Goal: Task Accomplishment & Management: Manage account settings

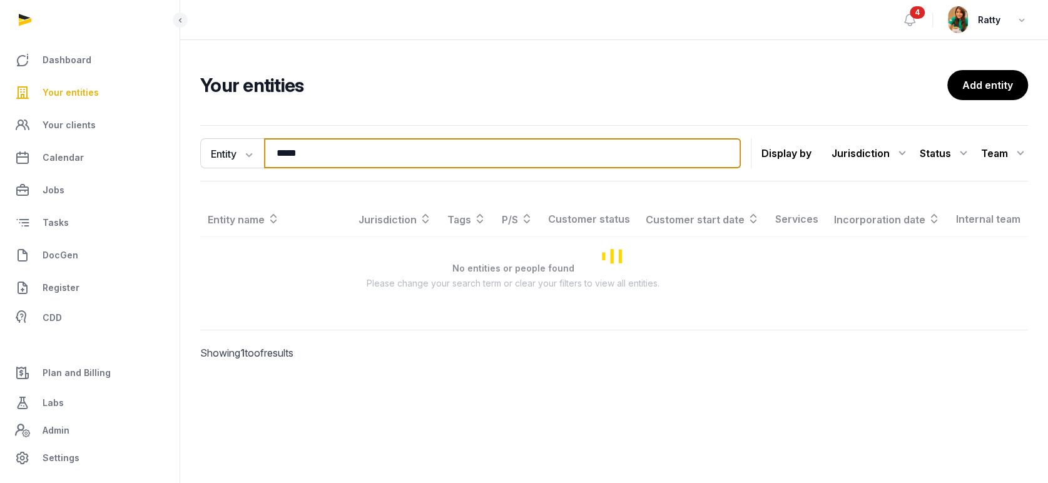
drag, startPoint x: 248, startPoint y: 158, endPoint x: 188, endPoint y: 146, distance: 61.4
click at [200, 151] on div "Entity Entity People Tags Services ***** Search Display by Jurisdiction All jur…" at bounding box center [614, 260] width 868 height 280
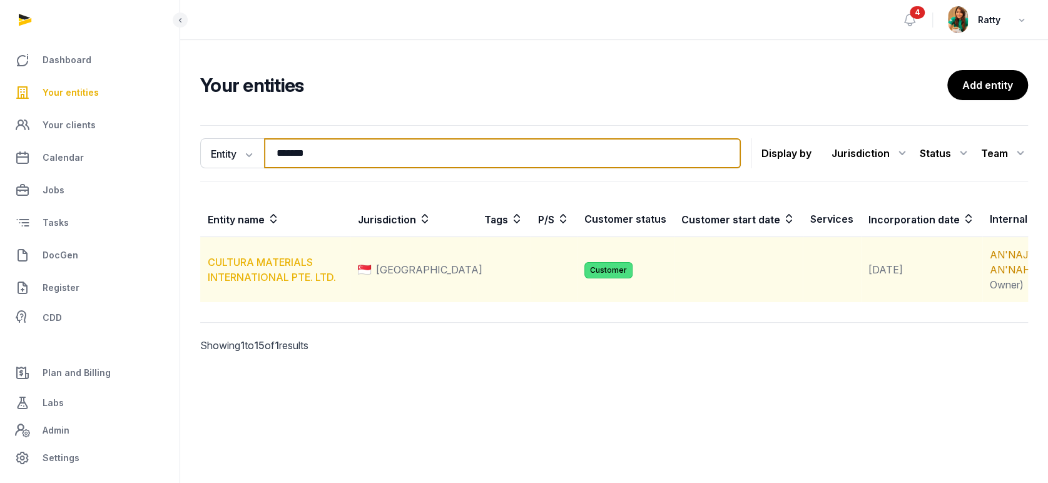
type input "*******"
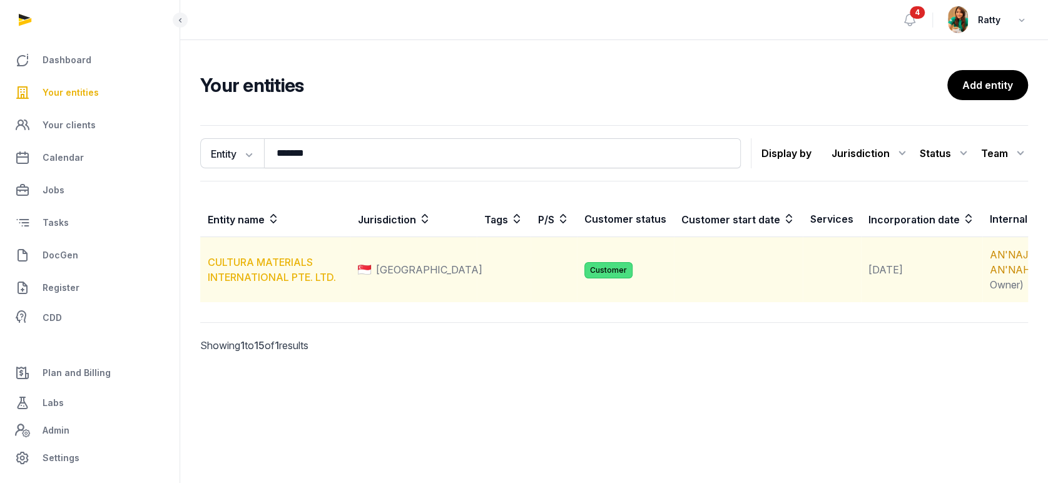
click at [277, 279] on link "CULTURA MATERIALS INTERNATIONAL PTE. LTD." at bounding box center [272, 270] width 128 height 28
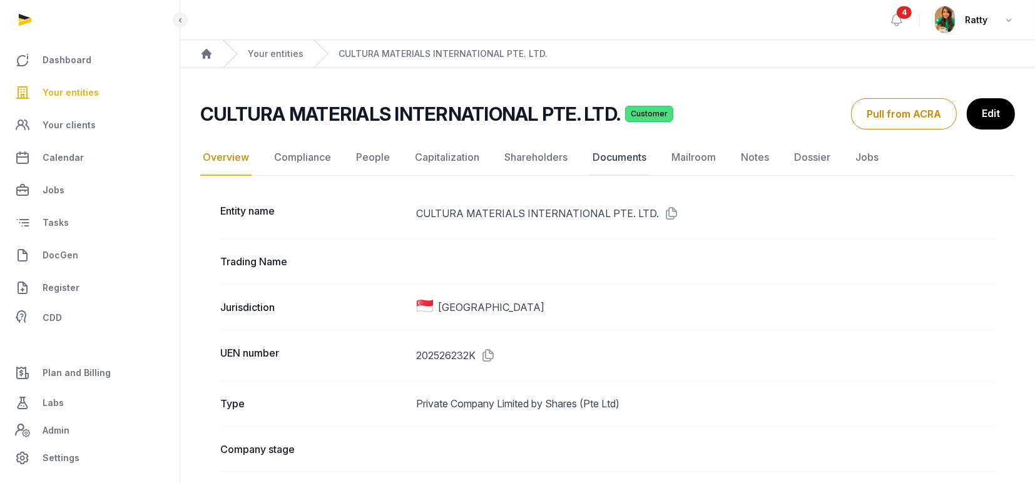
click at [633, 153] on link "Documents" at bounding box center [619, 158] width 59 height 36
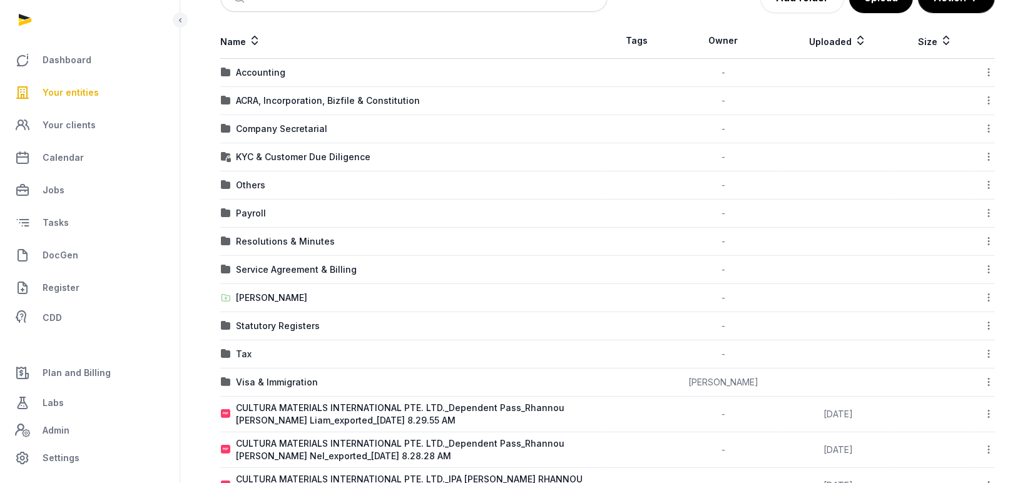
scroll to position [248, 0]
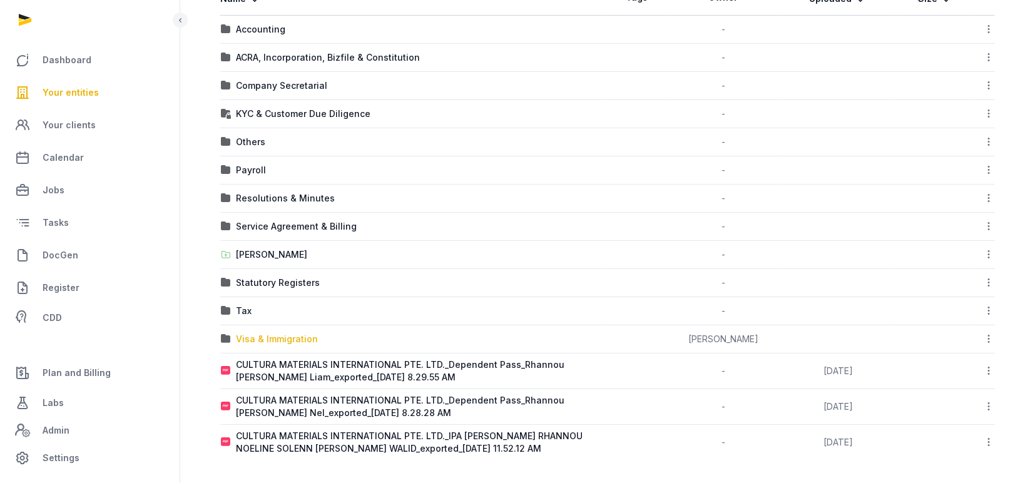
click at [260, 334] on div "Visa & Immigration" at bounding box center [277, 339] width 82 height 13
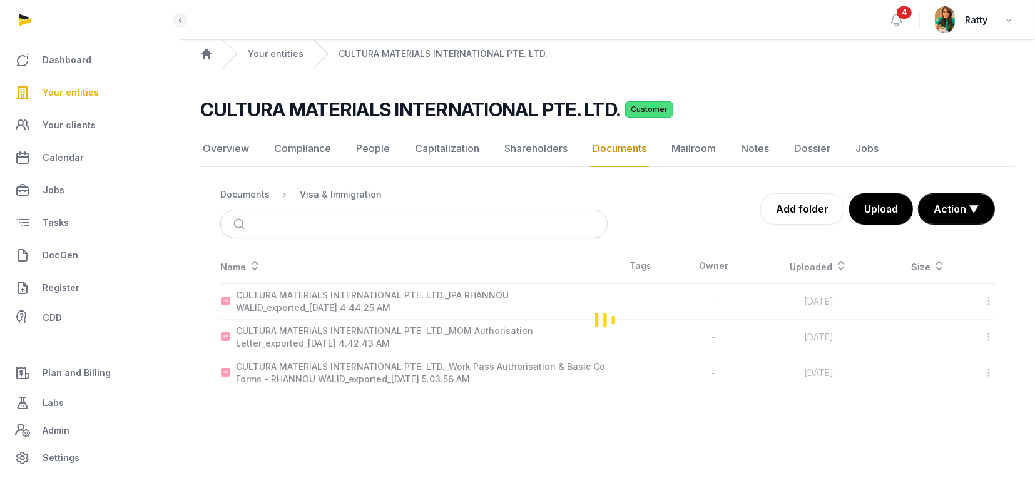
scroll to position [0, 0]
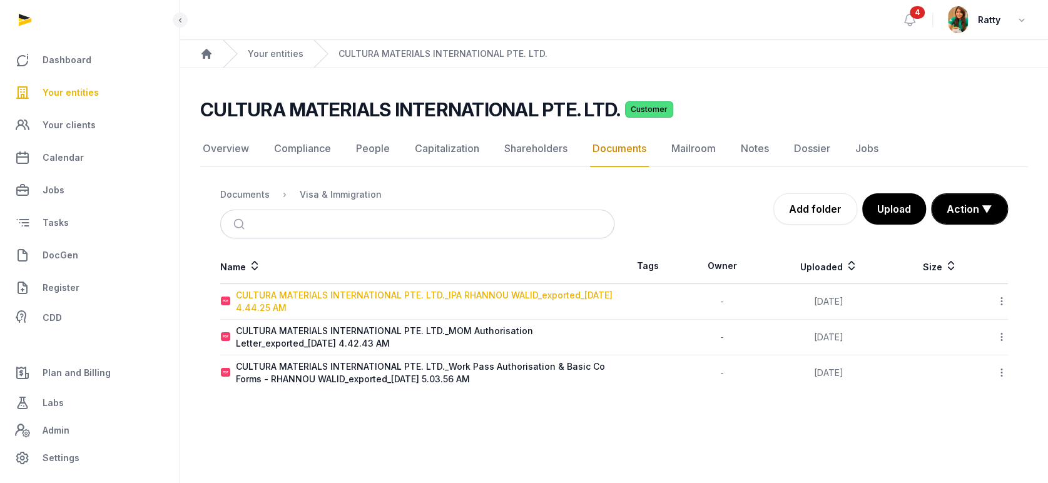
click at [280, 296] on div "CULTURA MATERIALS INTERNATIONAL PTE. LTD._IPA RHANNOU WALID_exported_[DATE] 4.4…" at bounding box center [425, 301] width 378 height 25
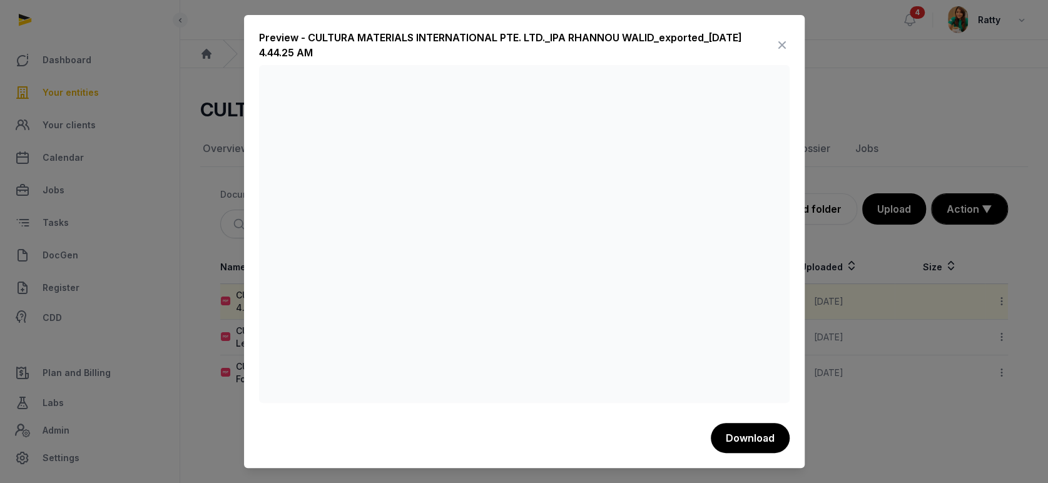
click at [775, 45] on icon at bounding box center [782, 45] width 15 height 20
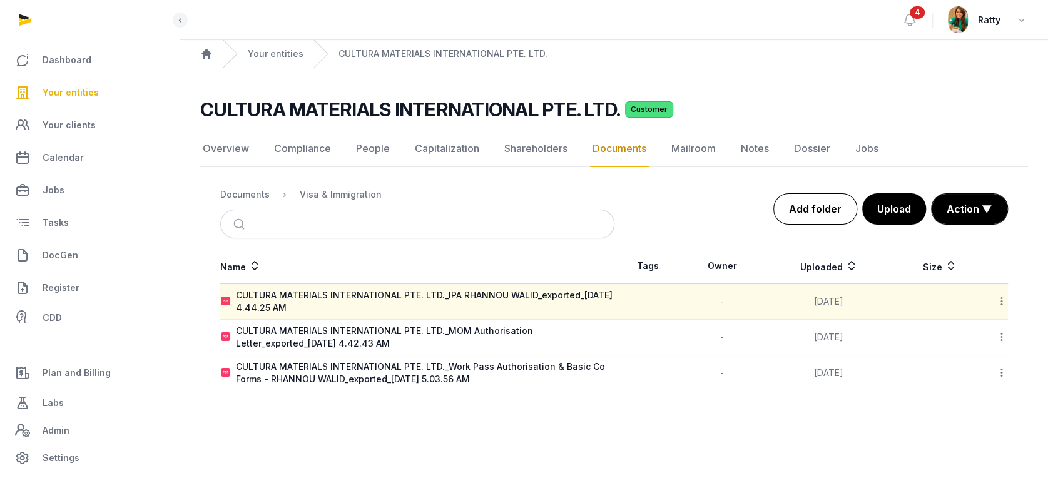
click at [805, 207] on link "Add folder" at bounding box center [816, 208] width 84 height 31
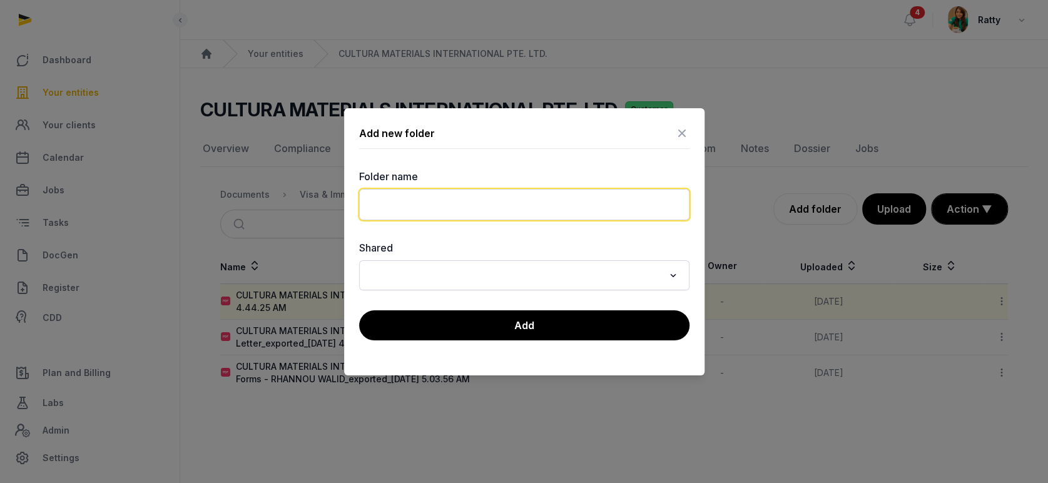
click at [446, 202] on input "text" at bounding box center [524, 204] width 330 height 31
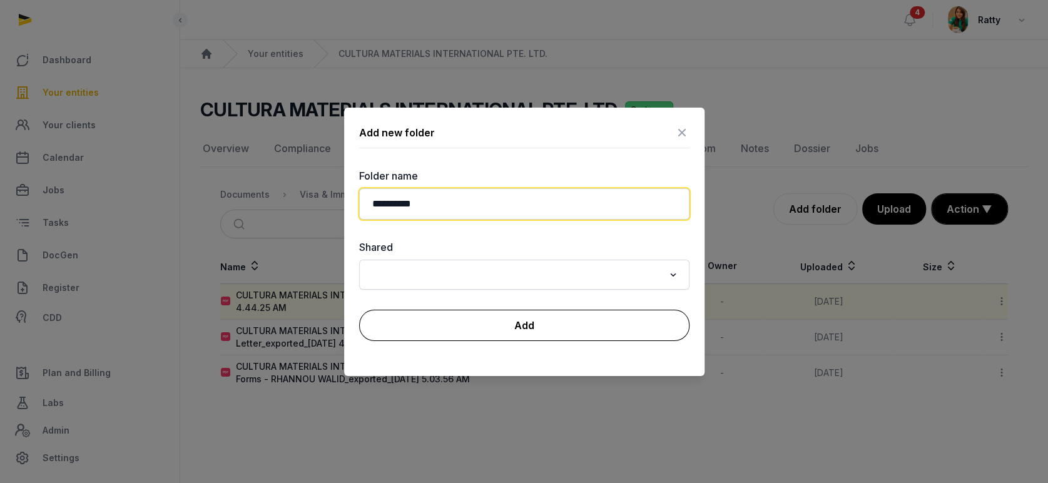
type input "**********"
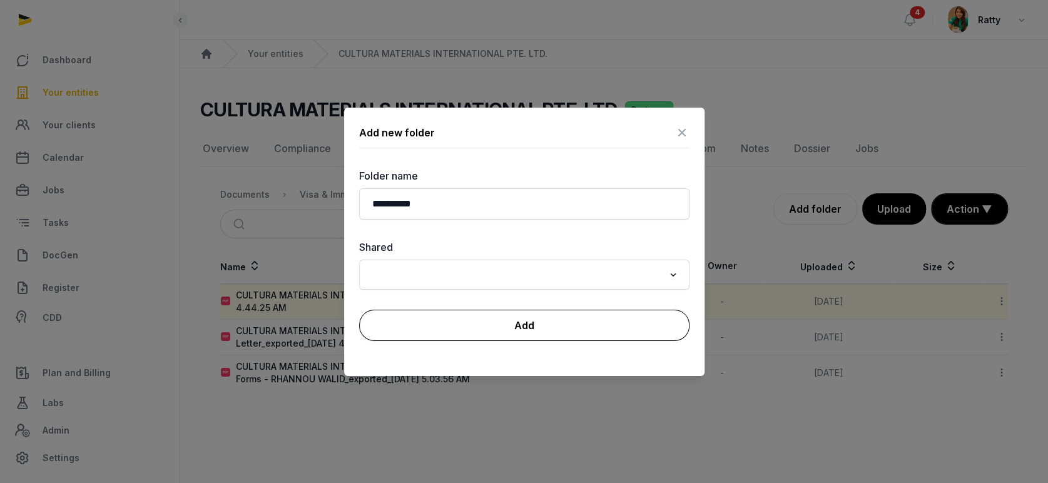
click at [556, 328] on button "Add" at bounding box center [524, 325] width 330 height 31
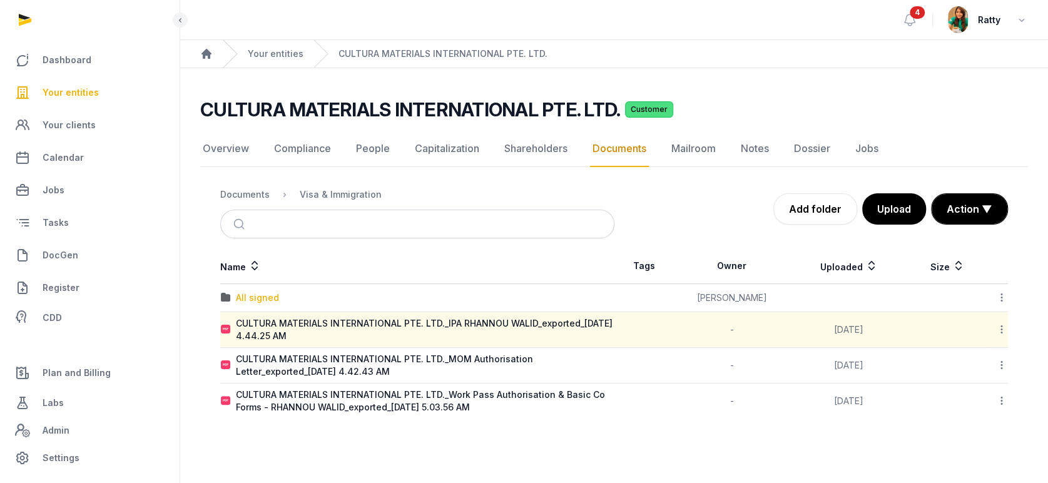
click at [252, 294] on div "All signed" at bounding box center [257, 298] width 43 height 13
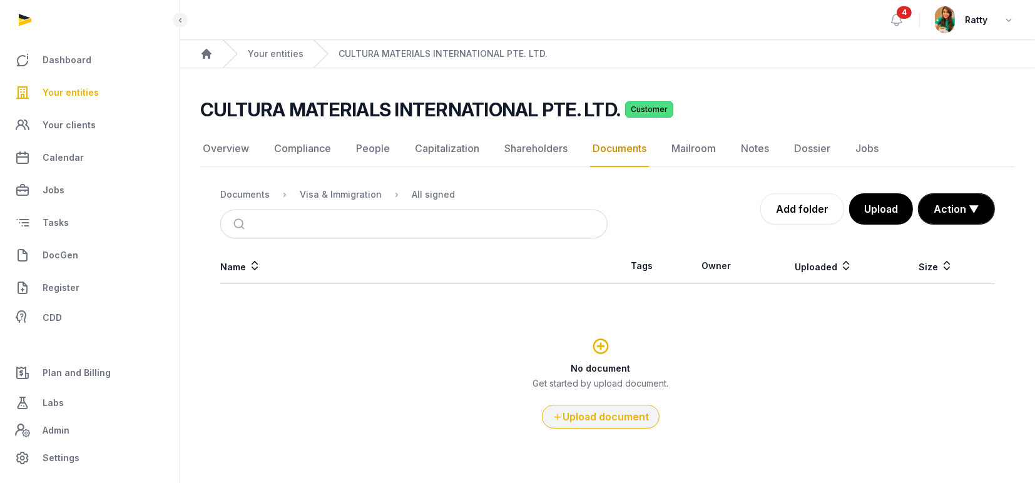
click at [586, 410] on button "Upload document" at bounding box center [601, 417] width 118 height 24
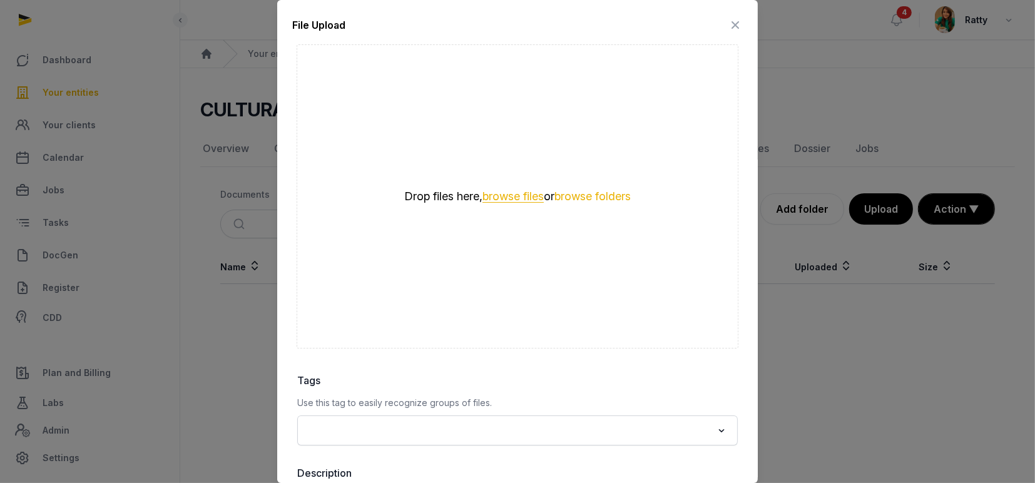
click at [501, 197] on button "browse files" at bounding box center [513, 197] width 61 height 12
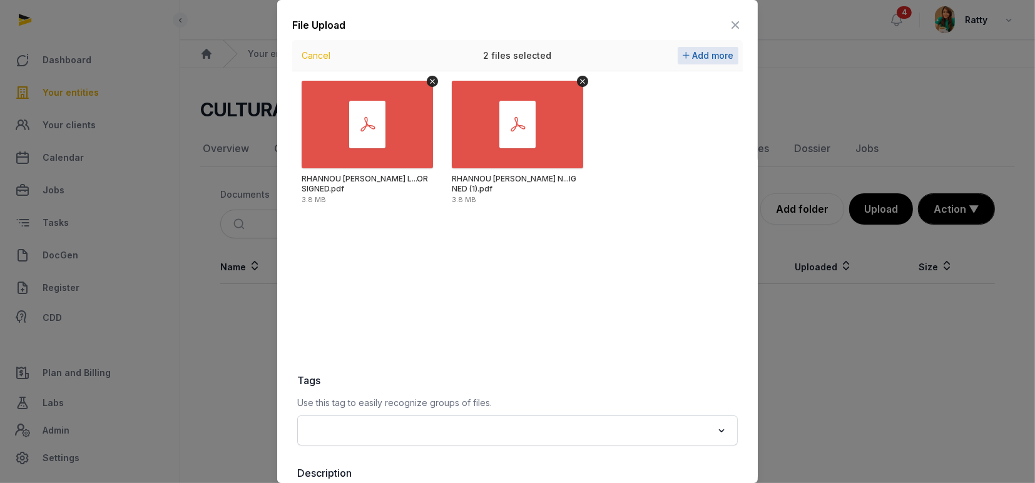
click at [693, 53] on span "Add more" at bounding box center [712, 55] width 41 height 11
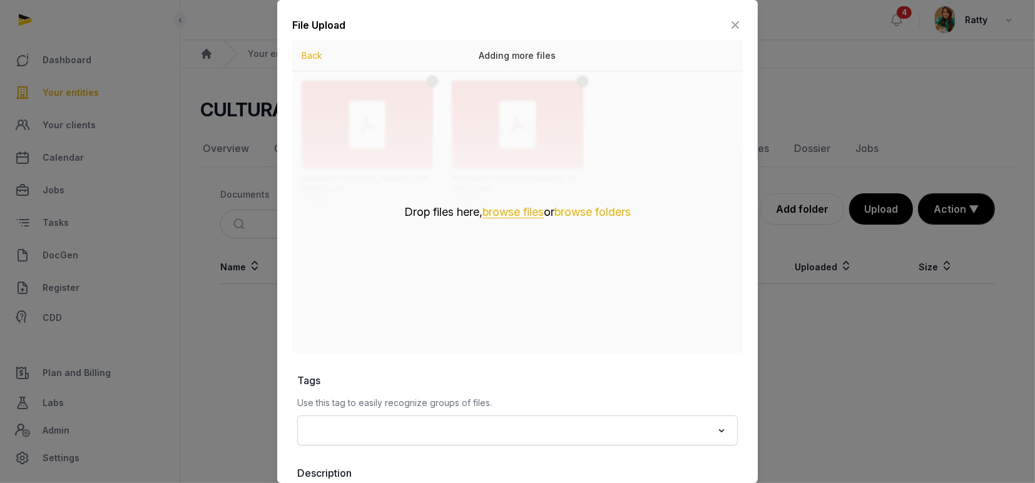
click at [501, 209] on button "browse files" at bounding box center [513, 213] width 61 height 12
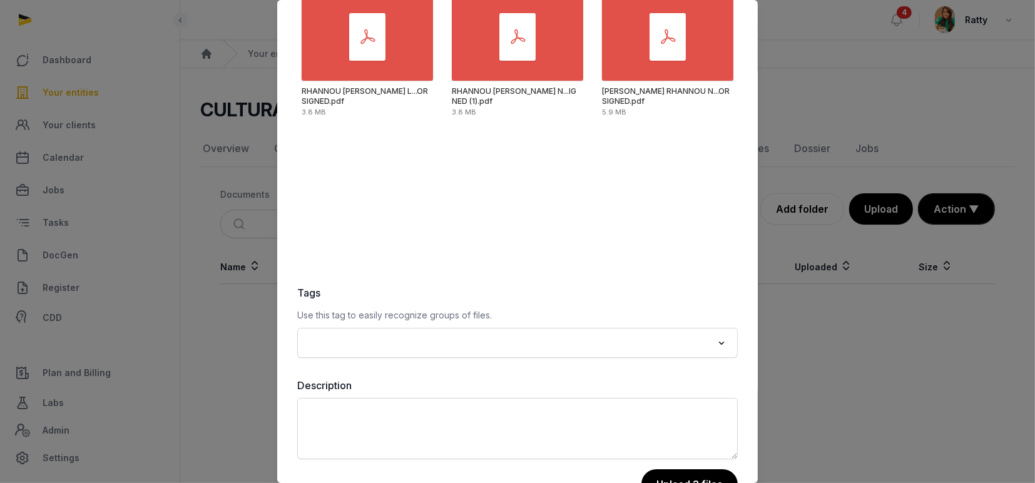
scroll to position [128, 0]
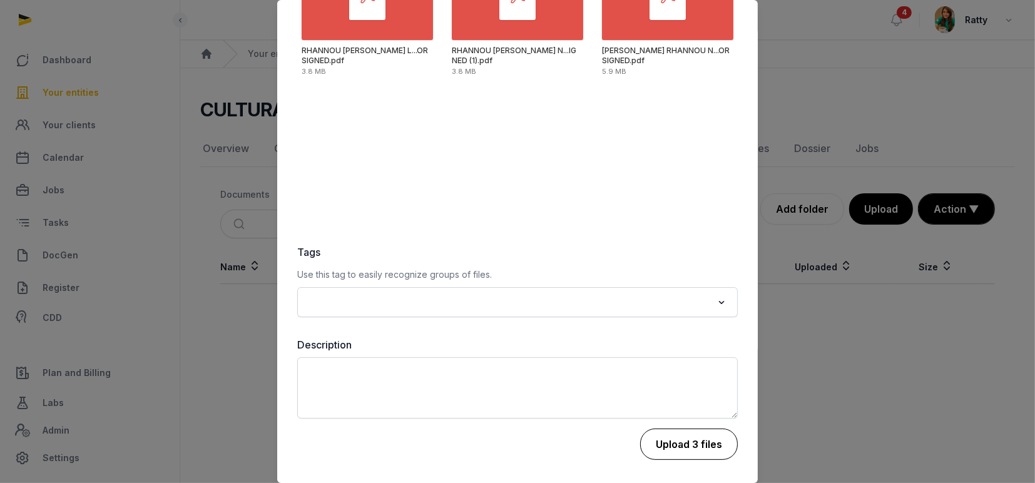
click at [667, 438] on button "Upload 3 files" at bounding box center [689, 444] width 98 height 31
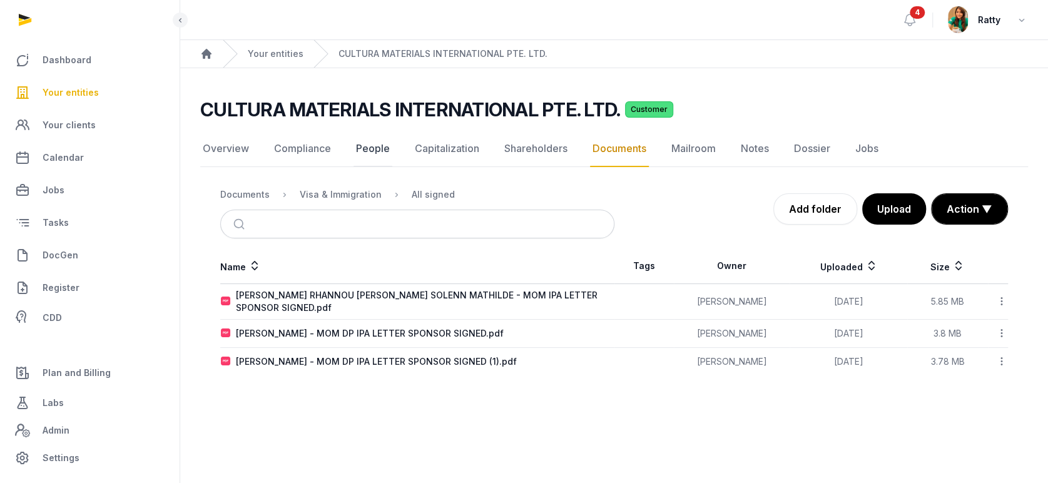
click at [371, 153] on link "People" at bounding box center [373, 149] width 39 height 36
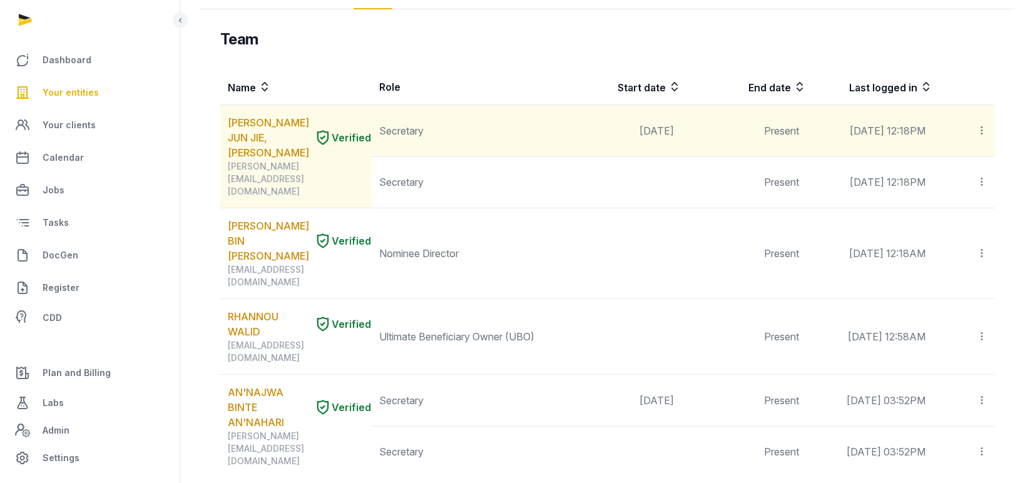
scroll to position [417, 0]
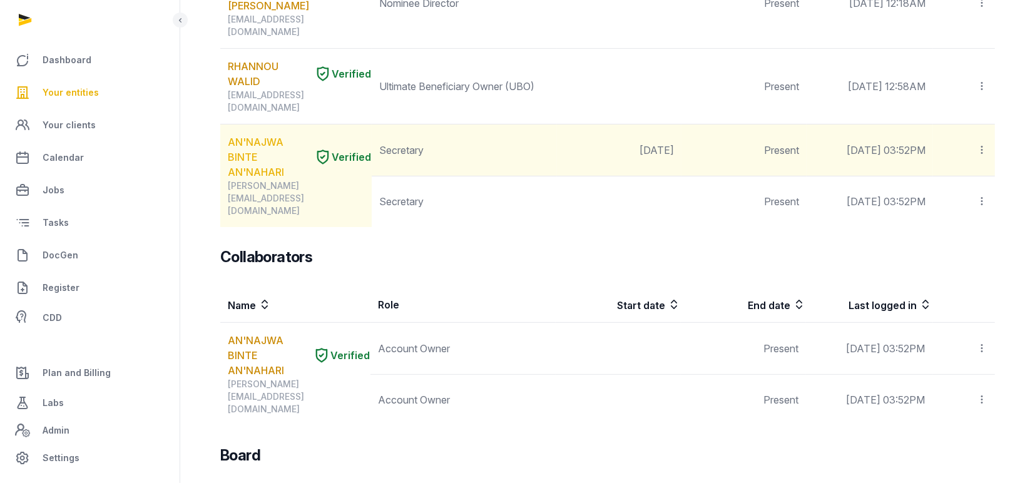
click at [231, 135] on link "AN'NAJWA BINTE AN'NAHARI" at bounding box center [268, 157] width 81 height 45
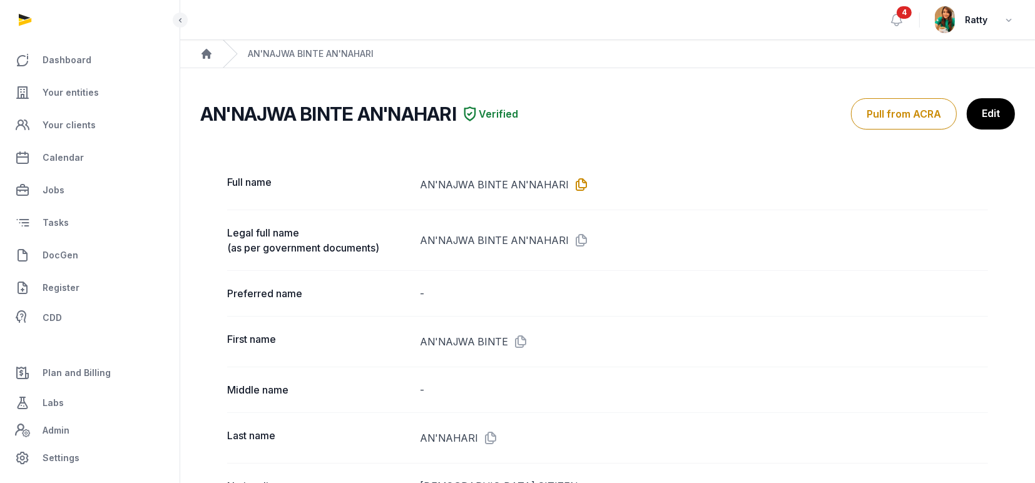
click at [575, 184] on icon at bounding box center [579, 185] width 20 height 20
